Goal: Task Accomplishment & Management: Manage account settings

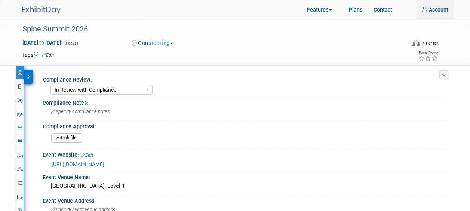
select select "In Review with Compliance"
select select "Neuro"
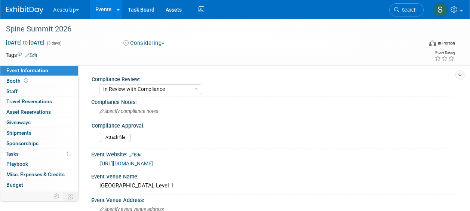
select select "In Review with Compliance"
select select "Neuro"
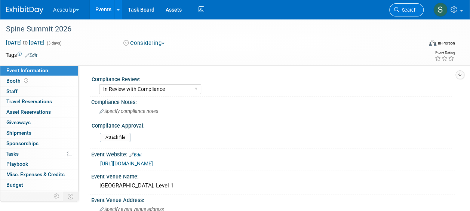
click at [397, 9] on icon at bounding box center [396, 9] width 5 height 5
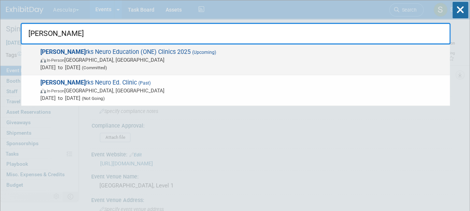
type input "oza"
click at [128, 50] on span "Oza rks Neuro Education (ONE) Clinics 2025 (Upcoming) In-Person MO, United Stat…" at bounding box center [242, 59] width 408 height 23
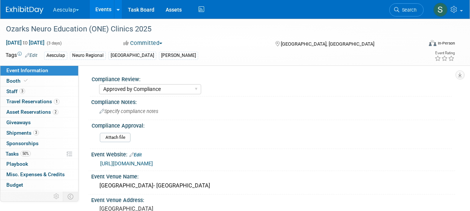
select select "Approved by Compliance"
select select "Neuro"
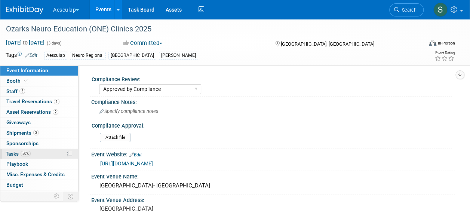
drag, startPoint x: 15, startPoint y: 151, endPoint x: 22, endPoint y: 154, distance: 7.2
click at [14, 152] on span "Tasks 50%" at bounding box center [18, 154] width 25 height 6
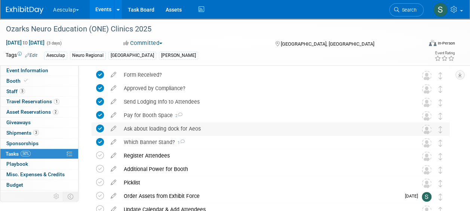
scroll to position [132, 0]
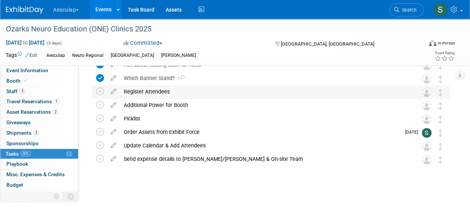
click at [143, 91] on div "Register Attendees" at bounding box center [263, 91] width 287 height 13
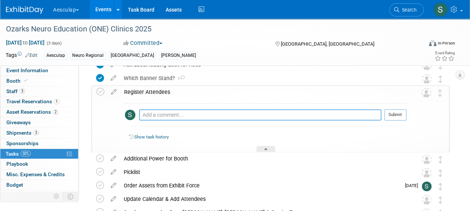
drag, startPoint x: 162, startPoint y: 112, endPoint x: 170, endPoint y: 111, distance: 8.4
click at [162, 112] on textarea at bounding box center [260, 114] width 242 height 11
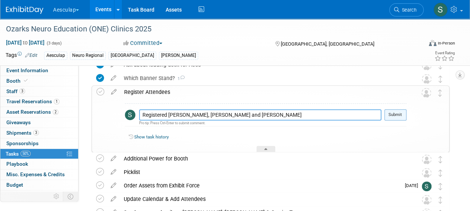
type textarea "Registered [PERSON_NAME], [PERSON_NAME] and [PERSON_NAME]"
click at [398, 111] on button "Submit" at bounding box center [395, 114] width 22 height 11
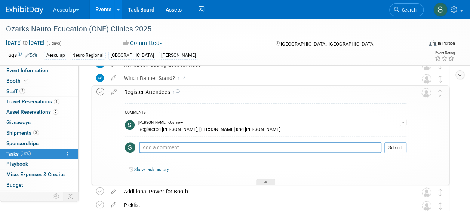
click at [98, 89] on icon at bounding box center [100, 92] width 8 height 8
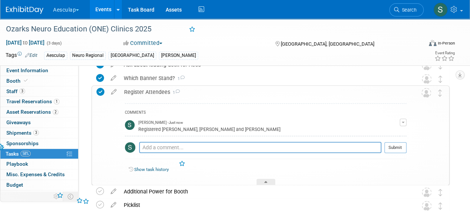
click at [150, 90] on div "Register Attendees 1" at bounding box center [263, 92] width 286 height 13
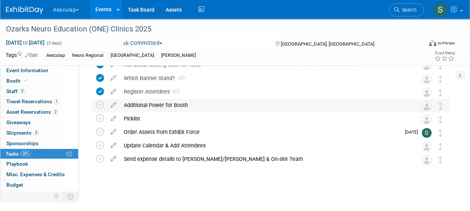
drag, startPoint x: 160, startPoint y: 104, endPoint x: 160, endPoint y: 114, distance: 9.3
click at [159, 104] on div "Additional Power for Booth" at bounding box center [263, 105] width 287 height 13
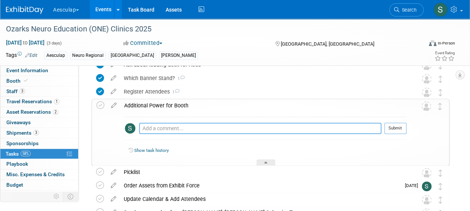
click at [207, 128] on textarea at bounding box center [260, 128] width 242 height 11
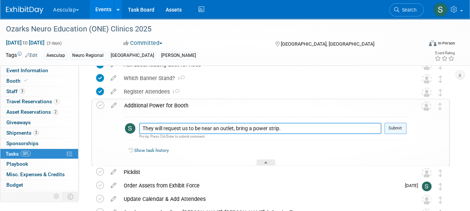
type textarea "They will request us to be near an outlet, bring a power strip."
click at [397, 124] on button "Submit" at bounding box center [395, 128] width 22 height 11
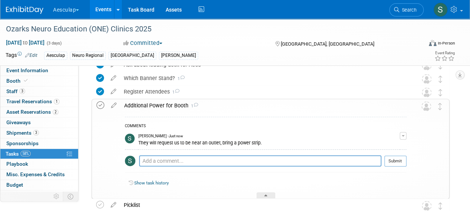
click at [102, 103] on icon at bounding box center [100, 105] width 8 height 8
click at [143, 103] on div "Additional Power for Booth 1" at bounding box center [263, 105] width 286 height 13
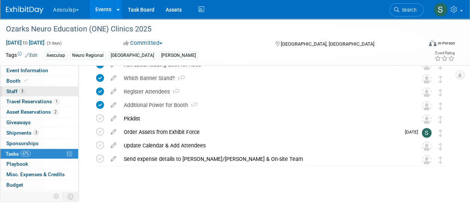
drag, startPoint x: 18, startPoint y: 80, endPoint x: 21, endPoint y: 87, distance: 7.0
click at [18, 80] on span "Booth" at bounding box center [17, 81] width 23 height 6
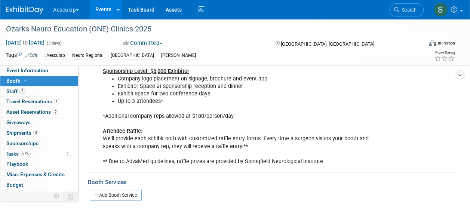
scroll to position [222, 0]
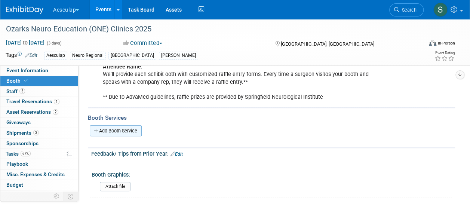
click at [124, 132] on link "Add Booth Service" at bounding box center [116, 130] width 52 height 11
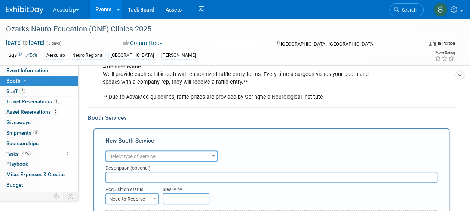
scroll to position [0, 0]
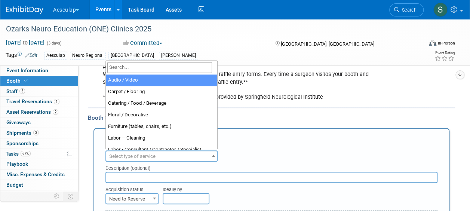
click at [137, 154] on span "Select type of service" at bounding box center [132, 156] width 46 height 6
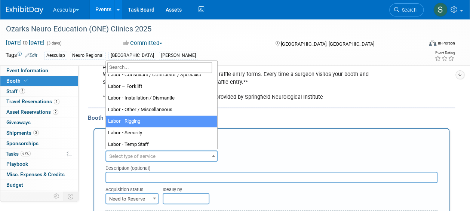
scroll to position [191, 0]
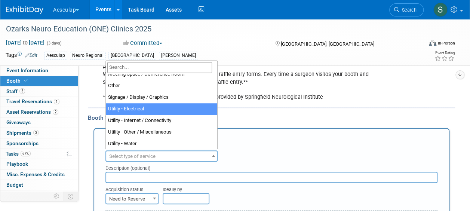
select select "8"
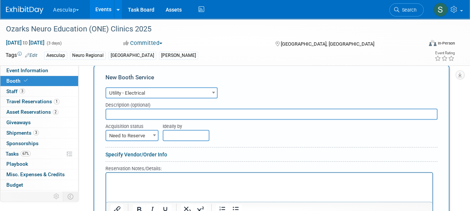
scroll to position [334, 0]
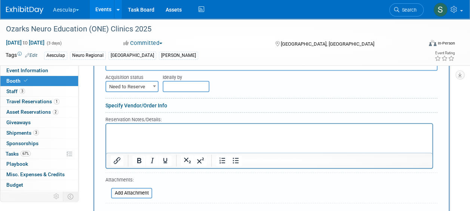
click at [125, 133] on html at bounding box center [269, 128] width 326 height 10
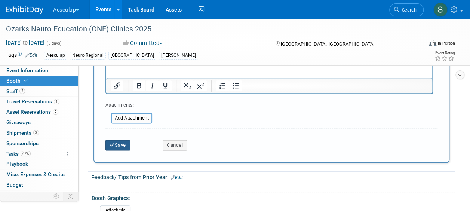
drag, startPoint x: 126, startPoint y: 142, endPoint x: 111, endPoint y: 143, distance: 15.7
click at [126, 142] on button "Save" at bounding box center [117, 145] width 25 height 10
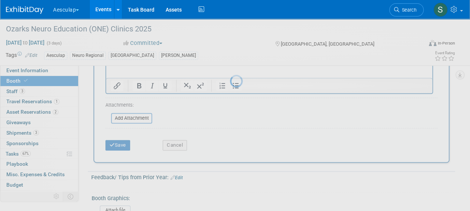
scroll to position [267, 0]
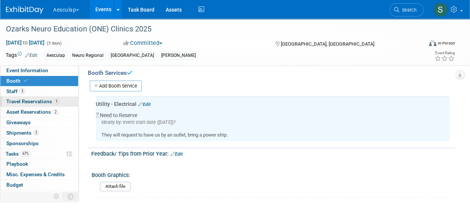
click at [23, 103] on span "Travel Reservations 1" at bounding box center [32, 101] width 53 height 6
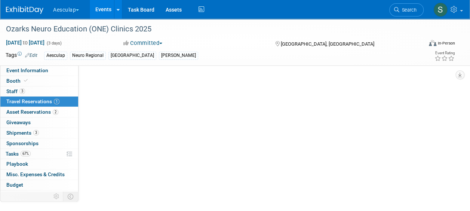
scroll to position [0, 0]
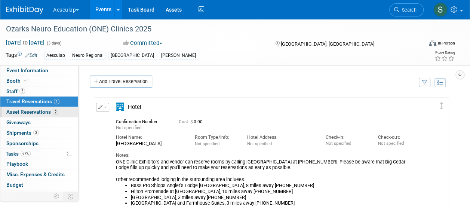
click at [23, 113] on span "Asset Reservations 2" at bounding box center [32, 112] width 52 height 6
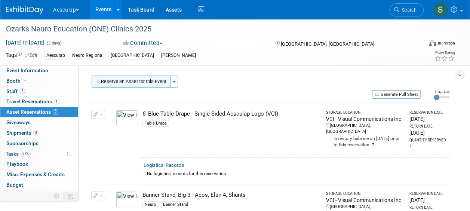
click at [158, 83] on button "Reserve an Asset for this Event" at bounding box center [131, 81] width 79 height 12
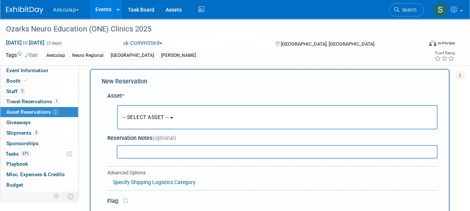
scroll to position [7, 0]
click at [145, 114] on span "-- SELECT ASSET --" at bounding box center [145, 117] width 46 height 6
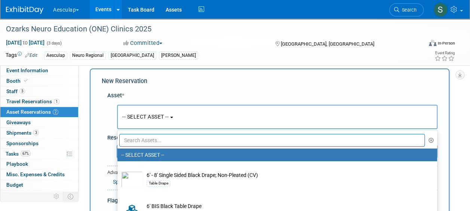
click at [141, 137] on input "text" at bounding box center [271, 140] width 305 height 13
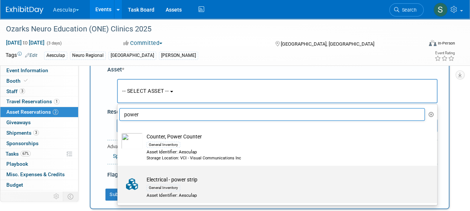
scroll to position [44, 0]
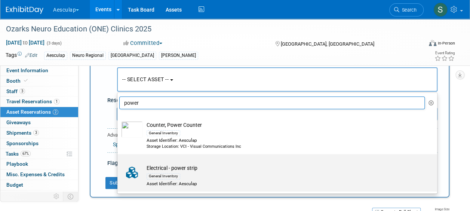
type input "power"
click at [181, 174] on div "General Inventory" at bounding box center [283, 175] width 275 height 9
click at [118, 163] on input "Electrical - power strip General Inventory Asset Identifier: Aesculap" at bounding box center [116, 160] width 5 height 5
select select "10709588"
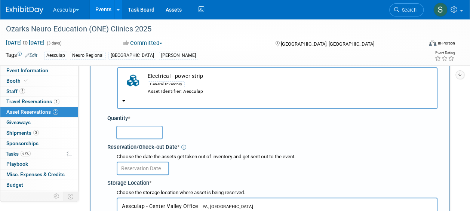
click at [140, 130] on input "text" at bounding box center [139, 132] width 46 height 13
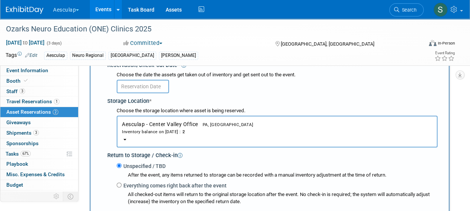
scroll to position [119, 0]
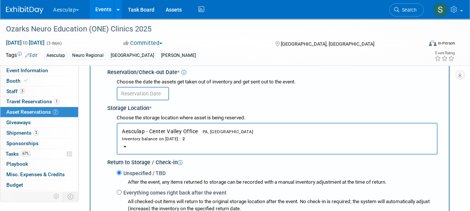
type input "1"
click at [170, 136] on div "Inventory balance on [DATE] : 2" at bounding box center [277, 138] width 310 height 7
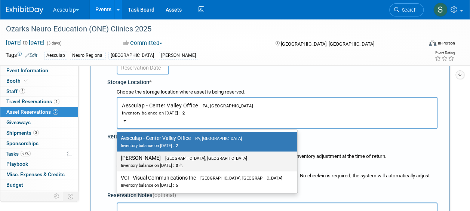
scroll to position [157, 0]
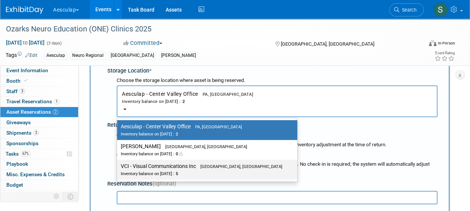
click at [158, 167] on label "VCI - Visual Communications Inc Aston, [GEOGRAPHIC_DATA] Inventory balance on […" at bounding box center [205, 169] width 169 height 17
click at [118, 167] on input "VCI - Visual Communications Inc Aston, [GEOGRAPHIC_DATA] Inventory balance on […" at bounding box center [115, 166] width 5 height 5
select select "11223038"
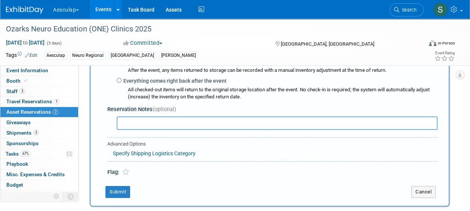
scroll to position [231, 0]
click at [126, 81] on label "Everything comes right back after the event" at bounding box center [173, 80] width 105 height 7
click at [121, 81] on input "Everything comes right back after the event" at bounding box center [119, 79] width 5 height 5
radio input "true"
select select "10"
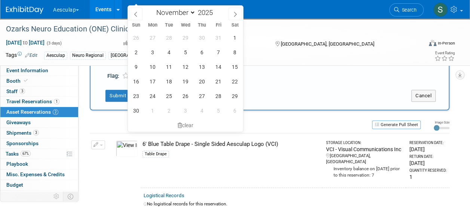
scroll to position [306, 0]
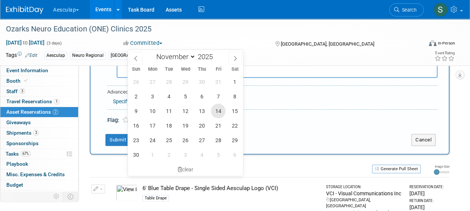
click at [225, 111] on span "14" at bounding box center [218, 110] width 15 height 15
type input "[DATE]"
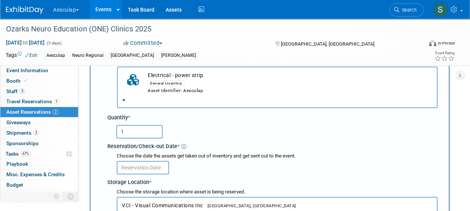
scroll to position [44, 0]
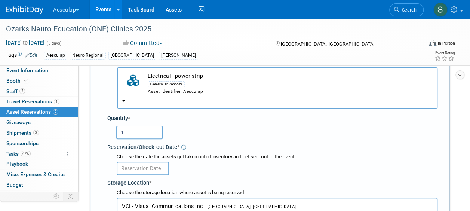
click at [144, 168] on input "text" at bounding box center [143, 167] width 52 height 13
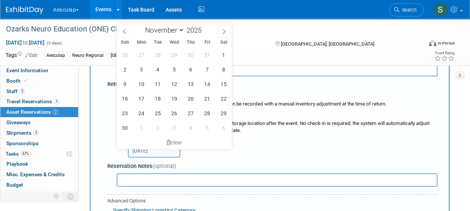
scroll to position [157, 0]
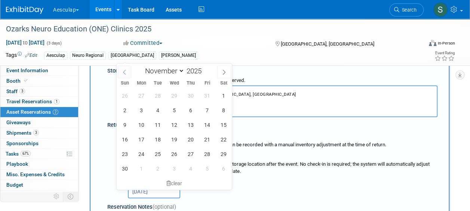
click at [123, 69] on span at bounding box center [124, 71] width 13 height 13
select select "9"
click at [176, 135] on span "22" at bounding box center [174, 139] width 15 height 15
type input "[DATE]"
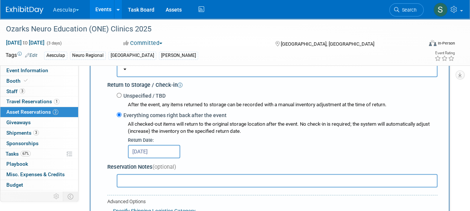
scroll to position [343, 0]
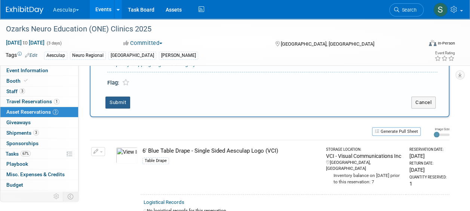
click at [109, 104] on button "Submit" at bounding box center [117, 102] width 25 height 12
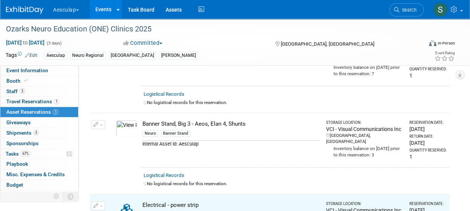
scroll to position [0, 0]
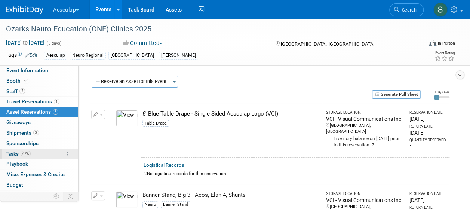
click at [7, 151] on span "Tasks 67%" at bounding box center [18, 154] width 25 height 6
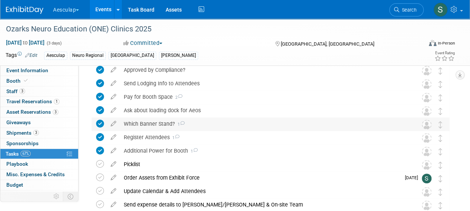
scroll to position [132, 0]
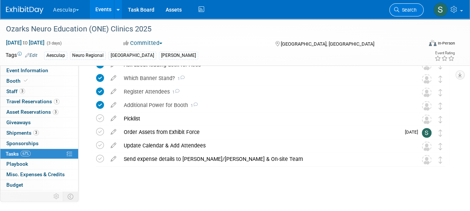
click at [406, 14] on link "Search" at bounding box center [406, 9] width 34 height 13
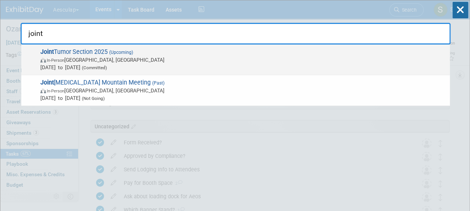
type input "joint"
click at [75, 53] on span "Joint Tumor Section 2025 (Upcoming) In-Person [GEOGRAPHIC_DATA], [GEOGRAPHIC_DA…" at bounding box center [242, 59] width 408 height 23
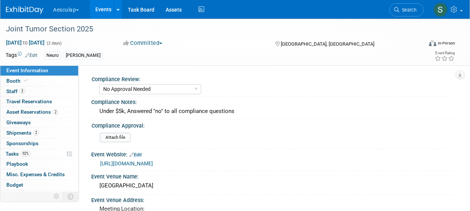
select select "No Approval Needed"
select select "Neuro"
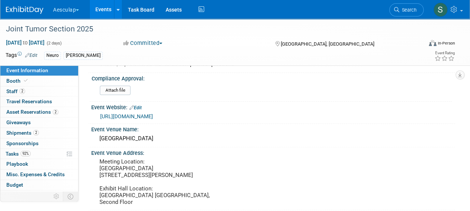
scroll to position [112, 0]
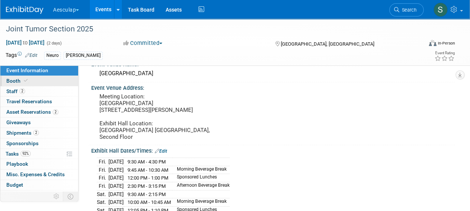
click at [14, 79] on span "Booth" at bounding box center [17, 81] width 23 height 6
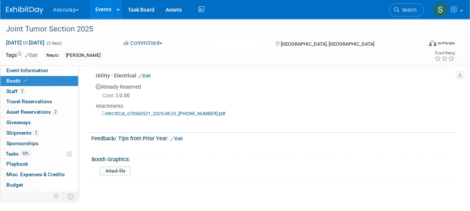
scroll to position [299, 0]
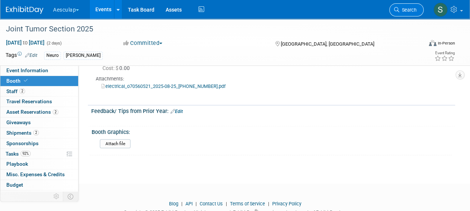
click at [395, 10] on icon at bounding box center [396, 9] width 5 height 5
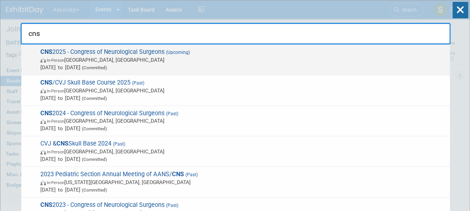
type input "cns"
click at [81, 54] on span "CNS 2025 - Congress of Neurological Surgeons (Upcoming) In-Person Los Angeles, …" at bounding box center [242, 59] width 408 height 23
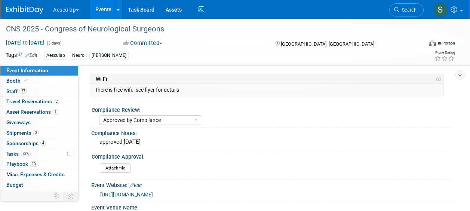
select select "Approved by Compliance"
select select "Neuro"
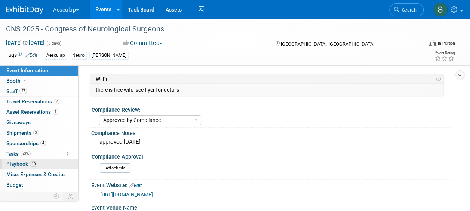
click at [15, 163] on span "Playbook 10" at bounding box center [21, 164] width 31 height 6
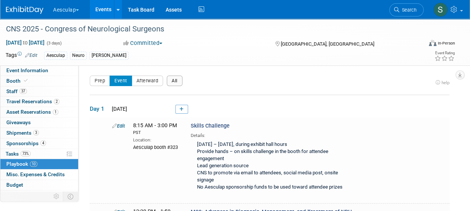
click at [173, 78] on button "All" at bounding box center [175, 80] width 16 height 10
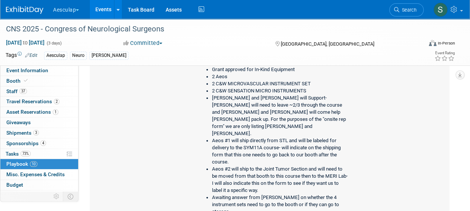
scroll to position [523, 0]
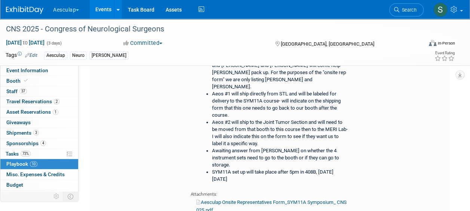
click at [402, 3] on li "Search" at bounding box center [406, 9] width 34 height 18
click at [400, 11] on span "Search" at bounding box center [407, 10] width 17 height 6
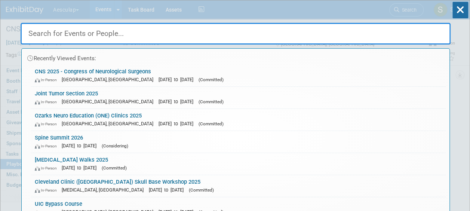
click at [58, 88] on link "Joint Tumor Section 2025 In-Person Los Angeles, CA Oct 10, 2025 to Oct 11, 2025…" at bounding box center [238, 98] width 414 height 22
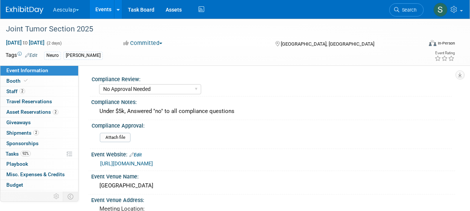
select select "No Approval Needed"
select select "Neuro"
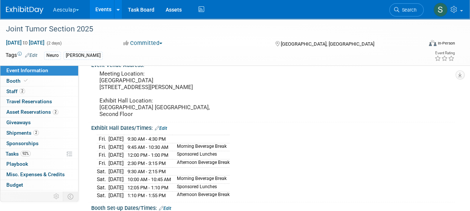
scroll to position [187, 0]
